Goal: Entertainment & Leisure: Consume media (video, audio)

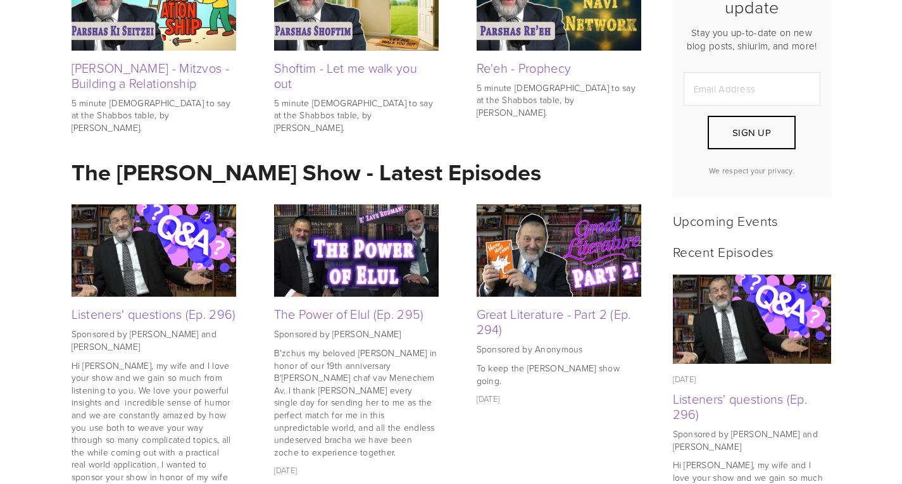
scroll to position [378, 0]
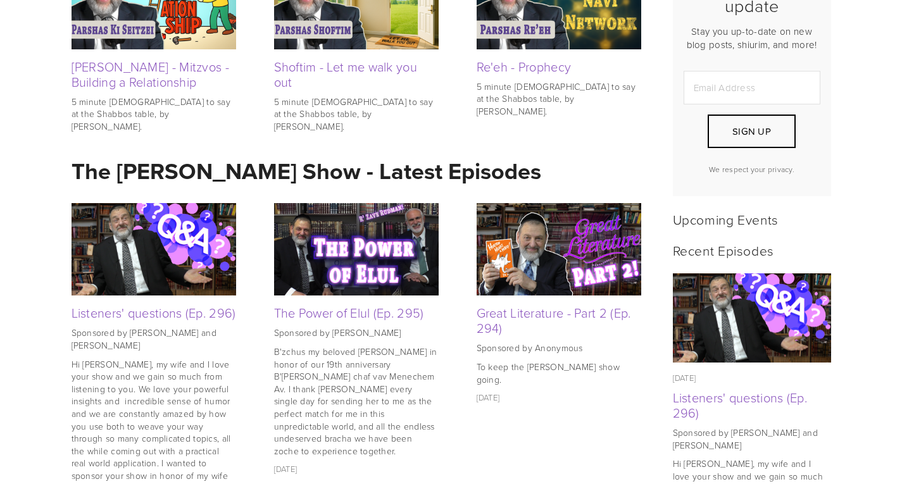
click at [116, 242] on img at bounding box center [154, 249] width 165 height 109
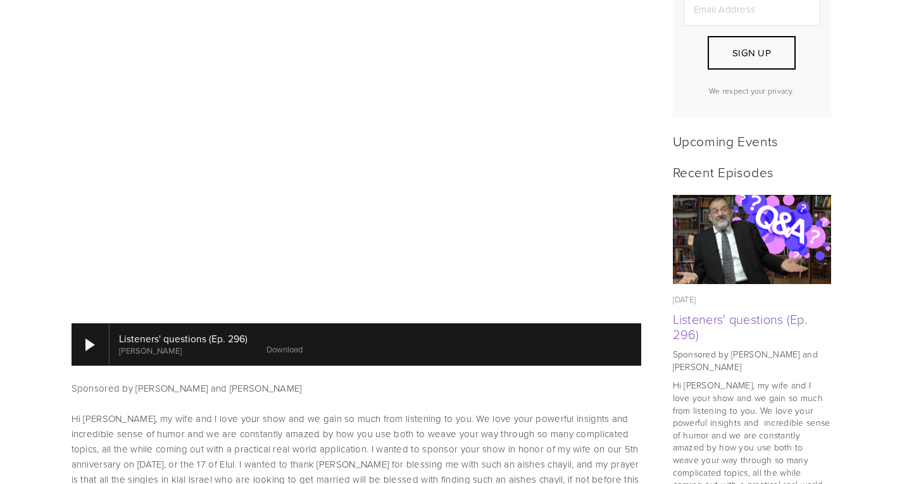
scroll to position [455, 0]
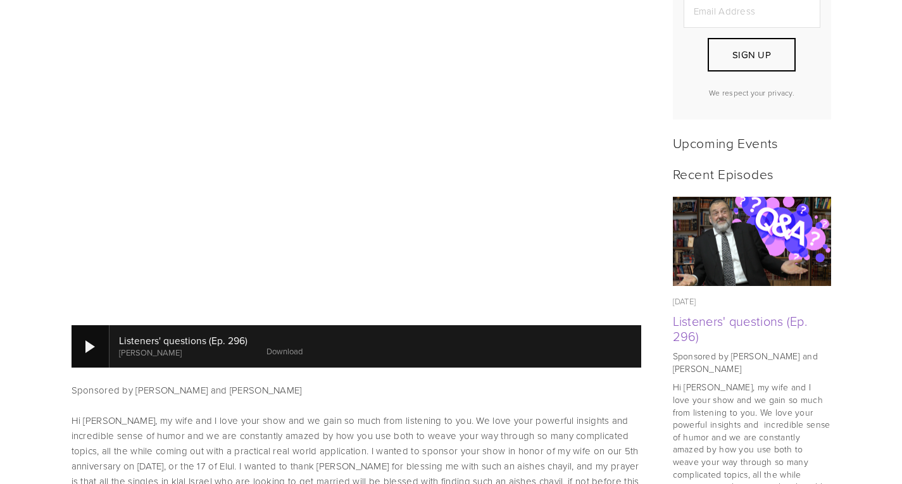
click at [87, 340] on div at bounding box center [89, 346] width 9 height 13
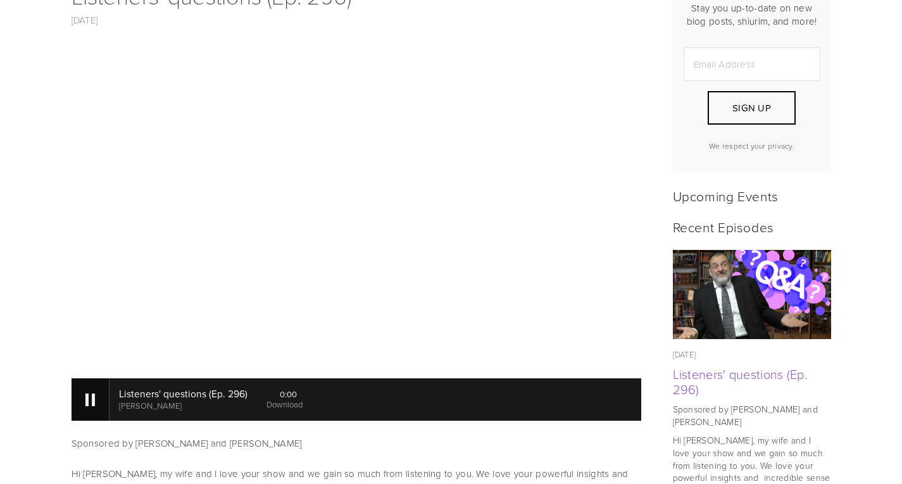
scroll to position [401, 0]
